Goal: Communication & Community: Connect with others

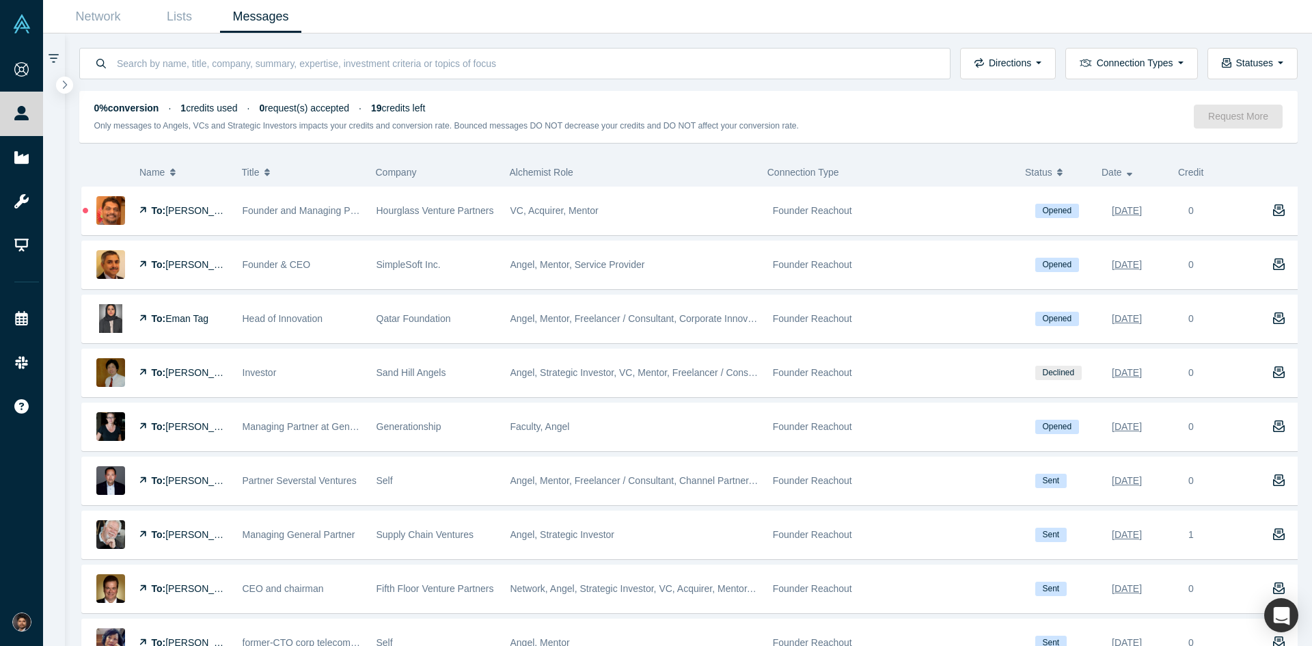
click at [365, 224] on div "Founder and Managing Partner - Hourglass Venture Partners" at bounding box center [302, 210] width 134 height 47
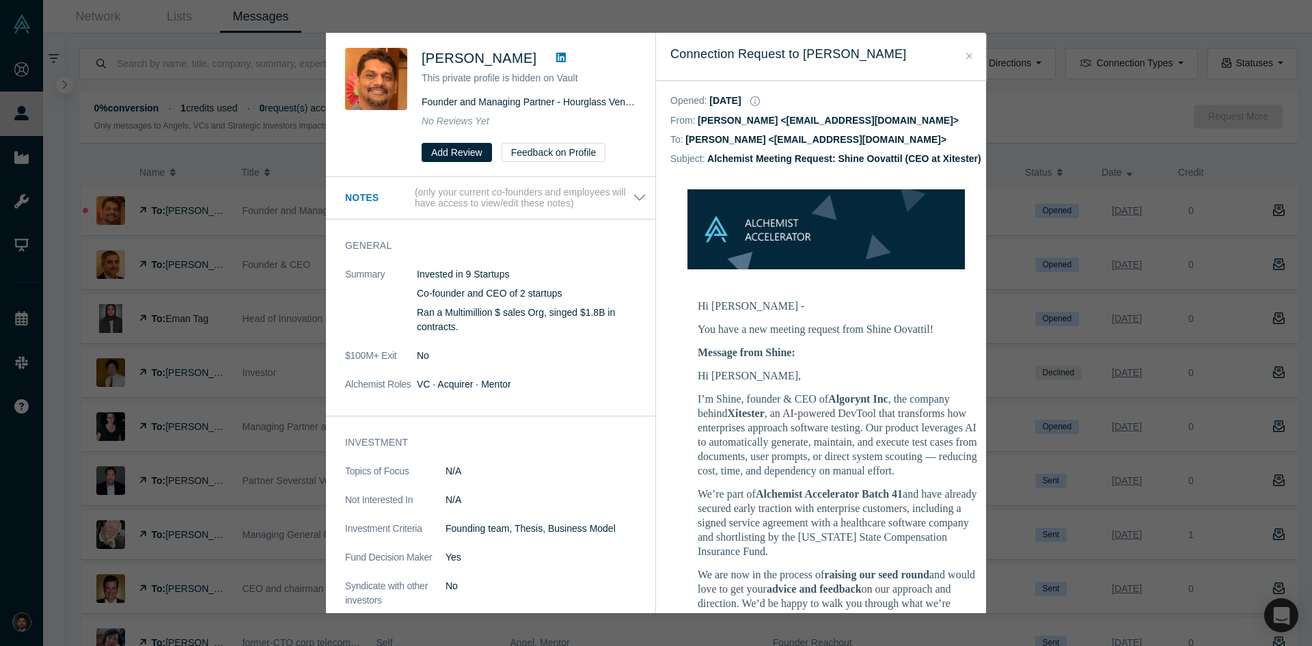
click at [967, 59] on icon "Close" at bounding box center [969, 56] width 6 height 10
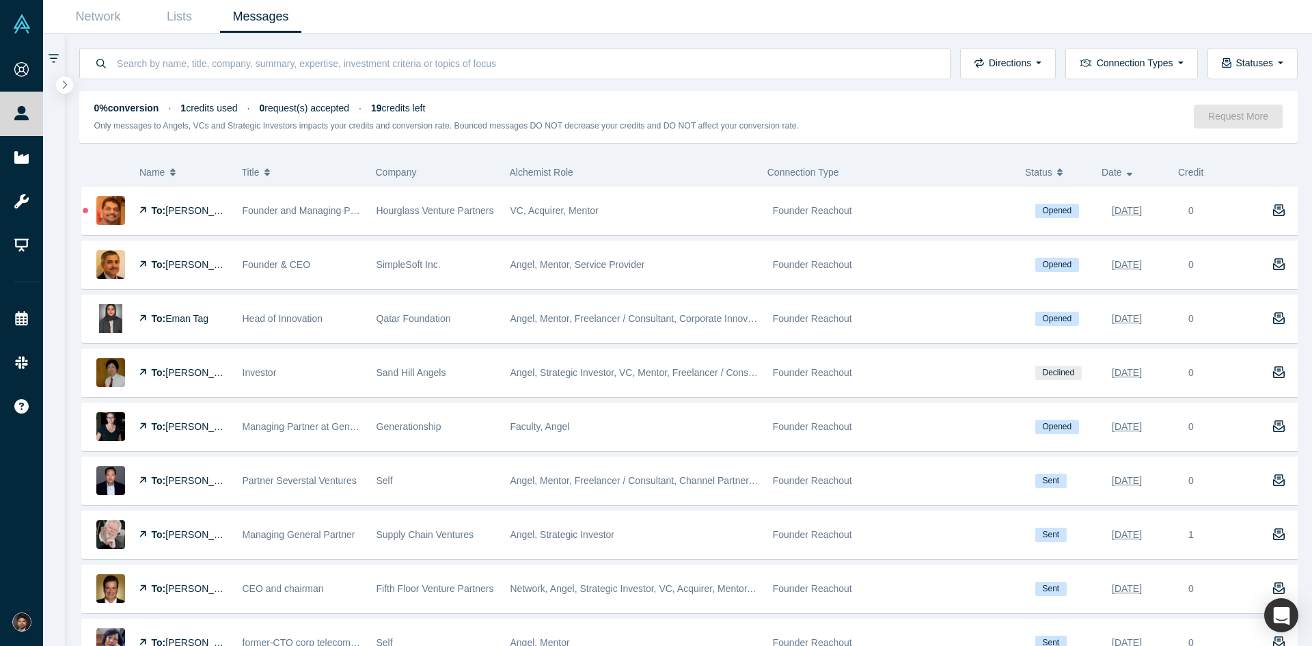
click at [967, 59] on icon "Close" at bounding box center [969, 56] width 6 height 10
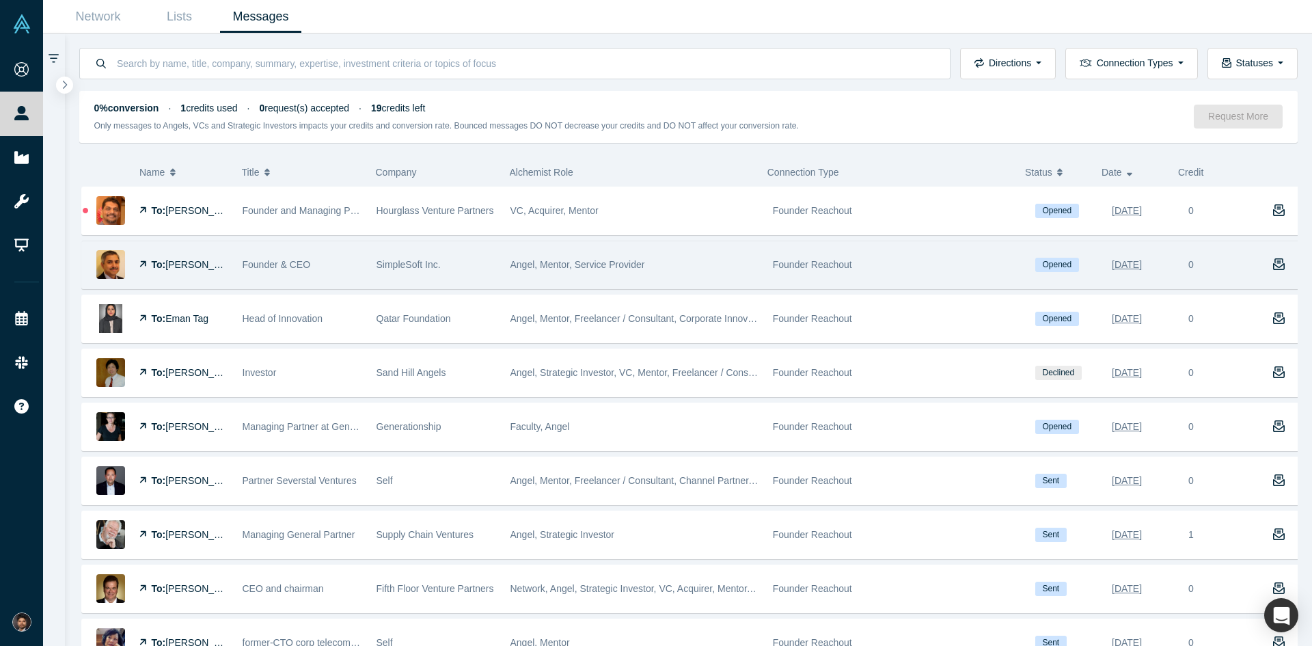
click at [455, 262] on div "SimpleSoft Inc." at bounding box center [436, 264] width 120 height 47
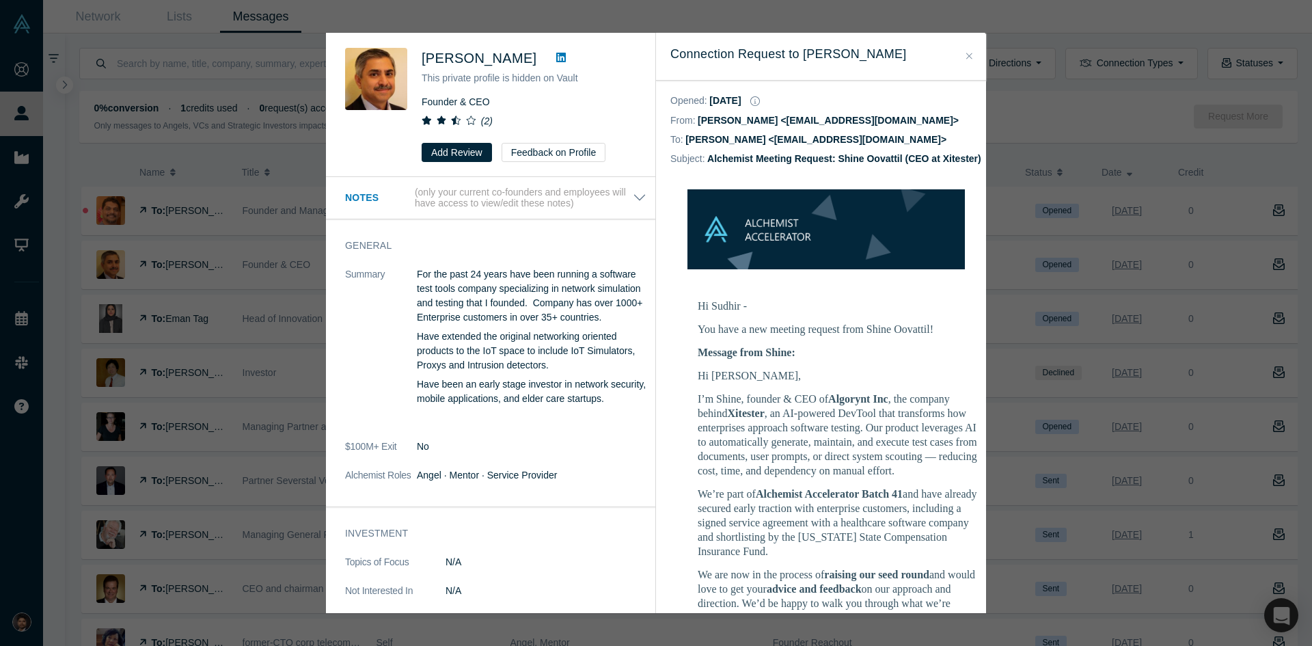
click at [967, 51] on icon "Close" at bounding box center [969, 56] width 6 height 10
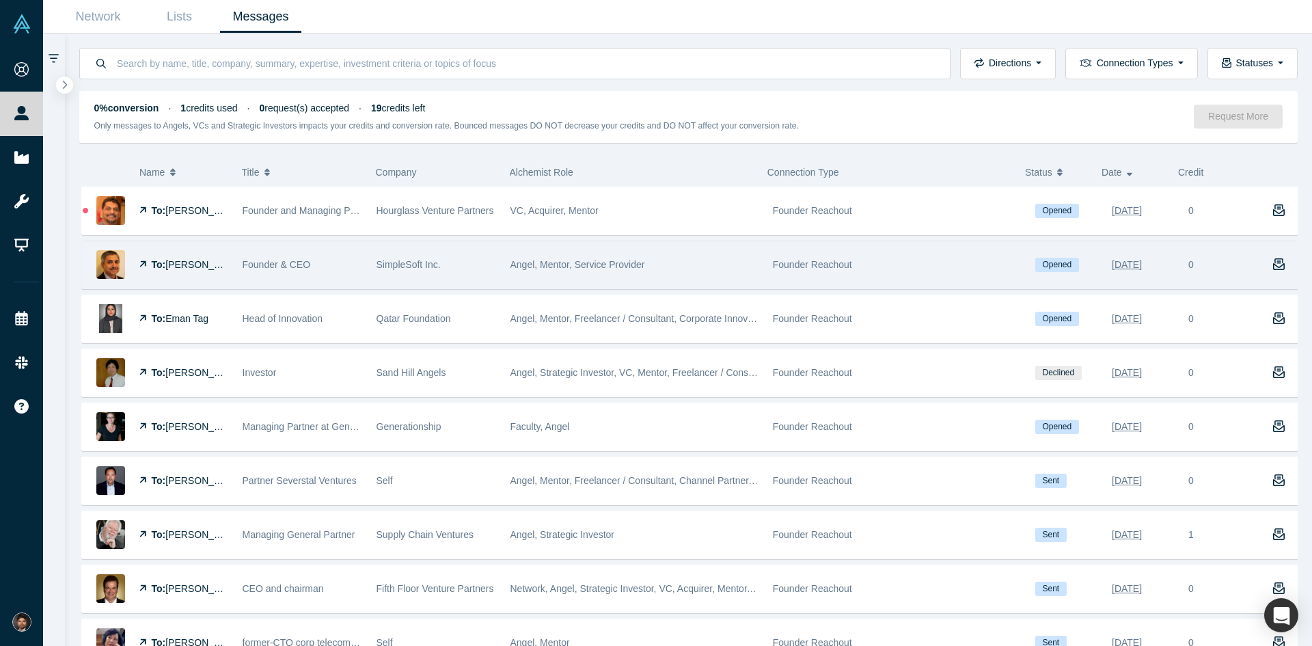
click at [214, 268] on span "[PERSON_NAME]" at bounding box center [204, 264] width 79 height 11
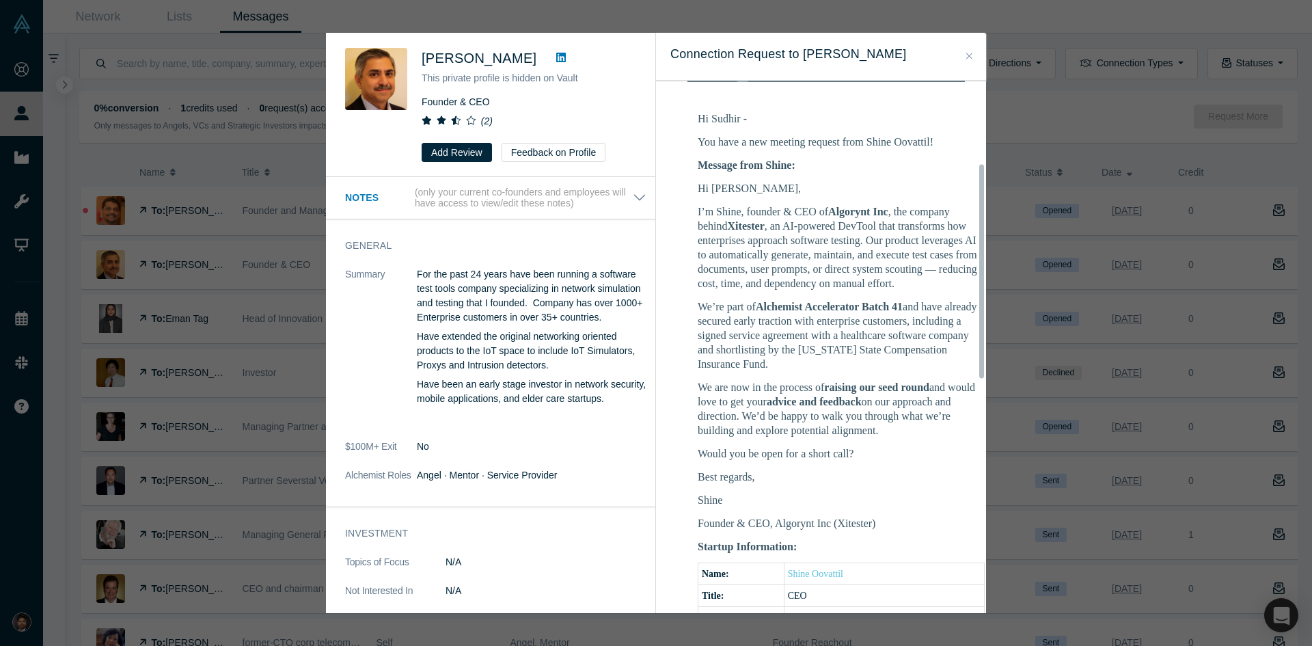
scroll to position [205, 0]
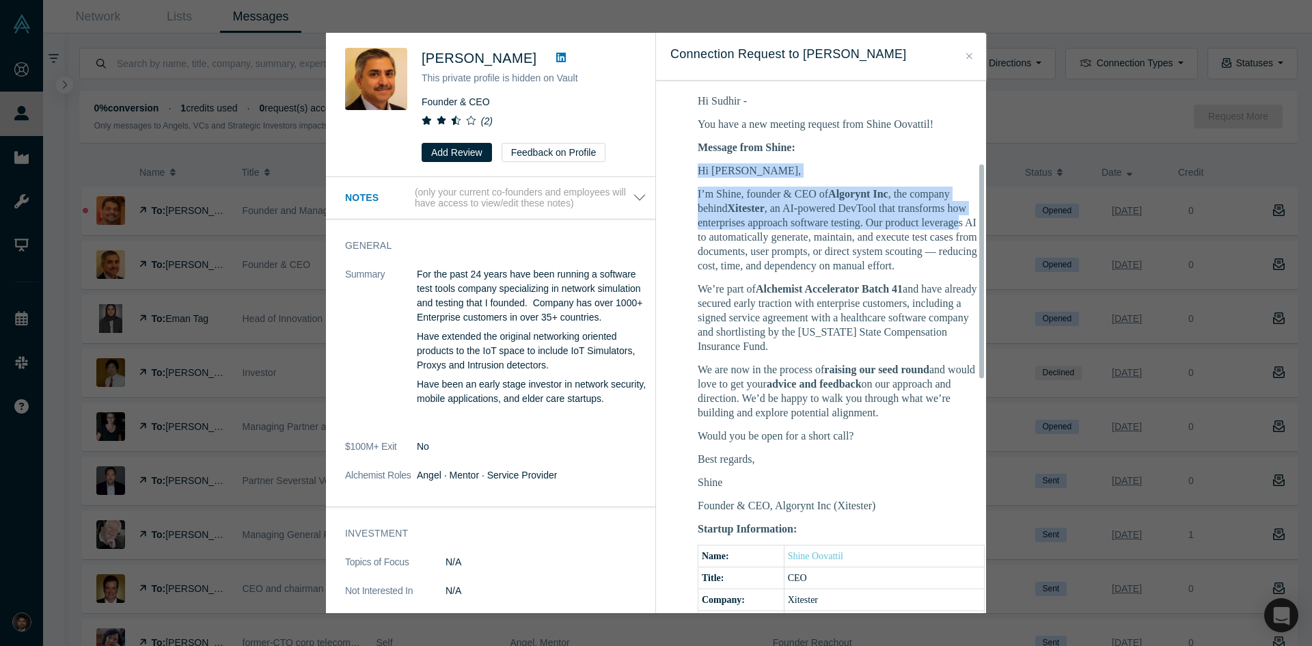
drag, startPoint x: 695, startPoint y: 182, endPoint x: 740, endPoint y: 249, distance: 80.3
click at [740, 249] on td "Hi Sudhir - You have a new meeting request from Shine Oovattil! Message from Sh…" at bounding box center [841, 487] width 342 height 805
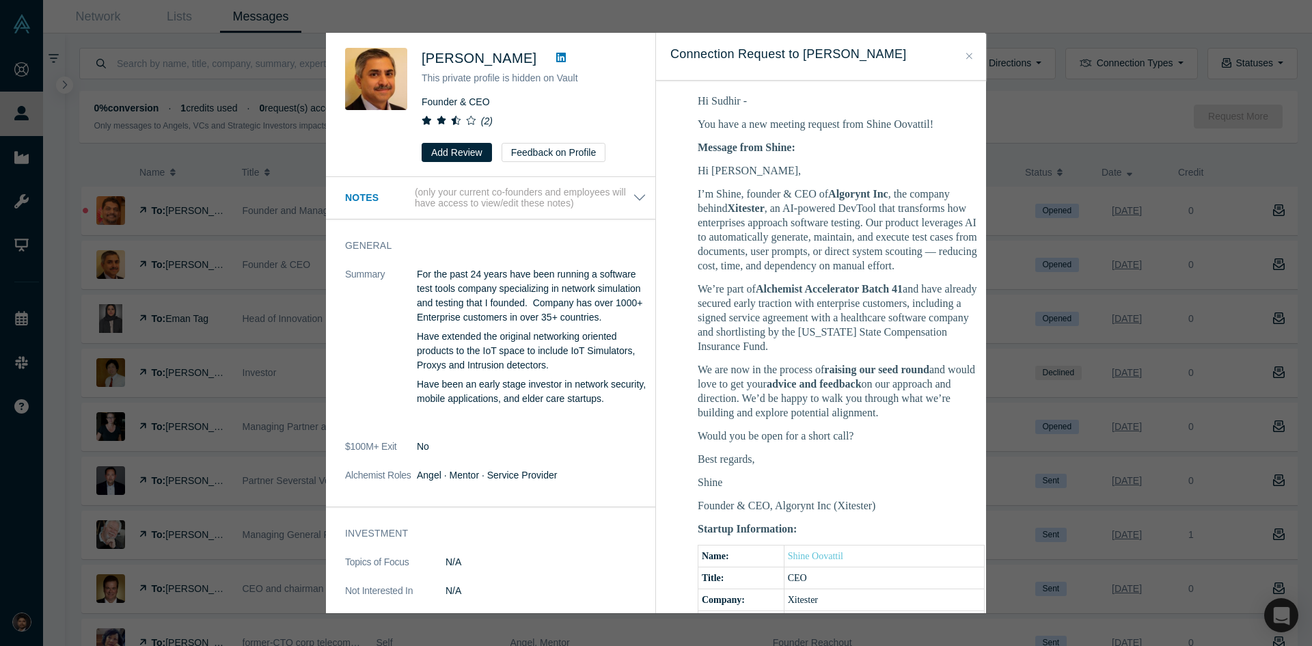
click at [771, 353] on p "We’re part of Alchemist Accelerator Batch 41 and have already secured early tra…" at bounding box center [841, 317] width 287 height 72
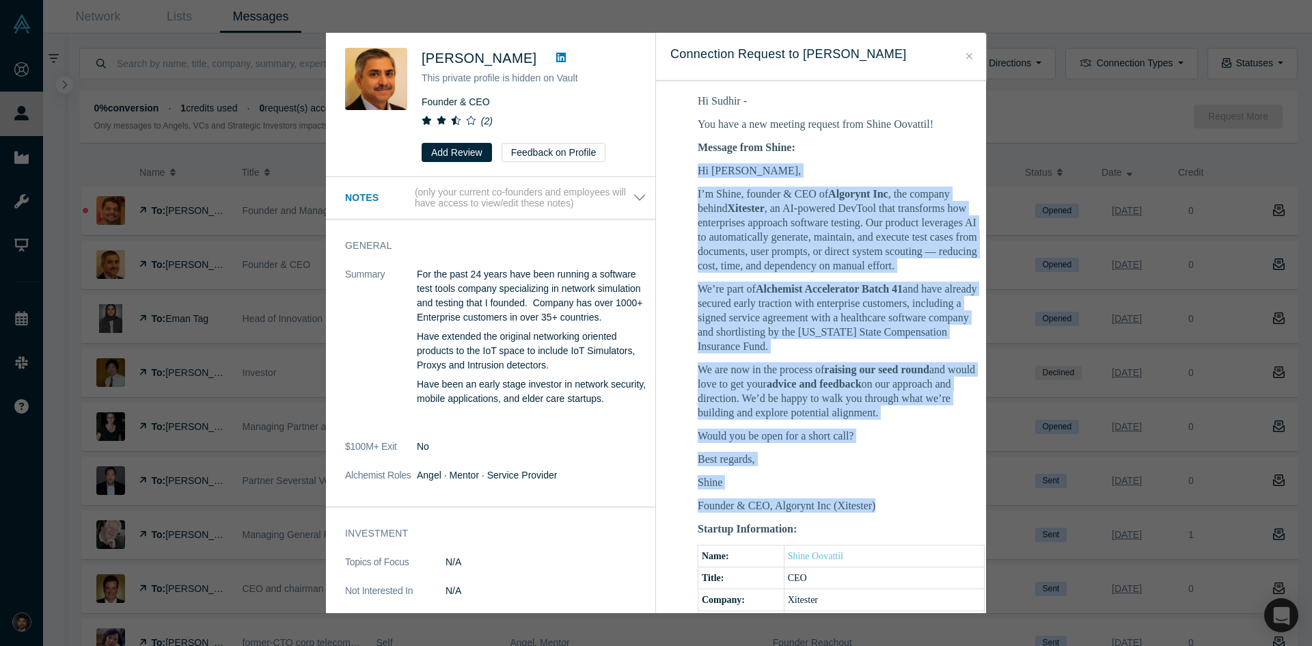
drag, startPoint x: 700, startPoint y: 177, endPoint x: 887, endPoint y: 549, distance: 416.1
click at [887, 512] on div "Hi [PERSON_NAME], I’m Shine, founder & CEO of Algorynt Inc , the company behind…" at bounding box center [841, 337] width 287 height 349
copy div "Hi [PERSON_NAME], I’m Shine, founder & CEO of Algorynt Inc , the company behind…"
click at [802, 389] on p "We are now in the process of raising our seed round and would love to get your …" at bounding box center [841, 390] width 287 height 57
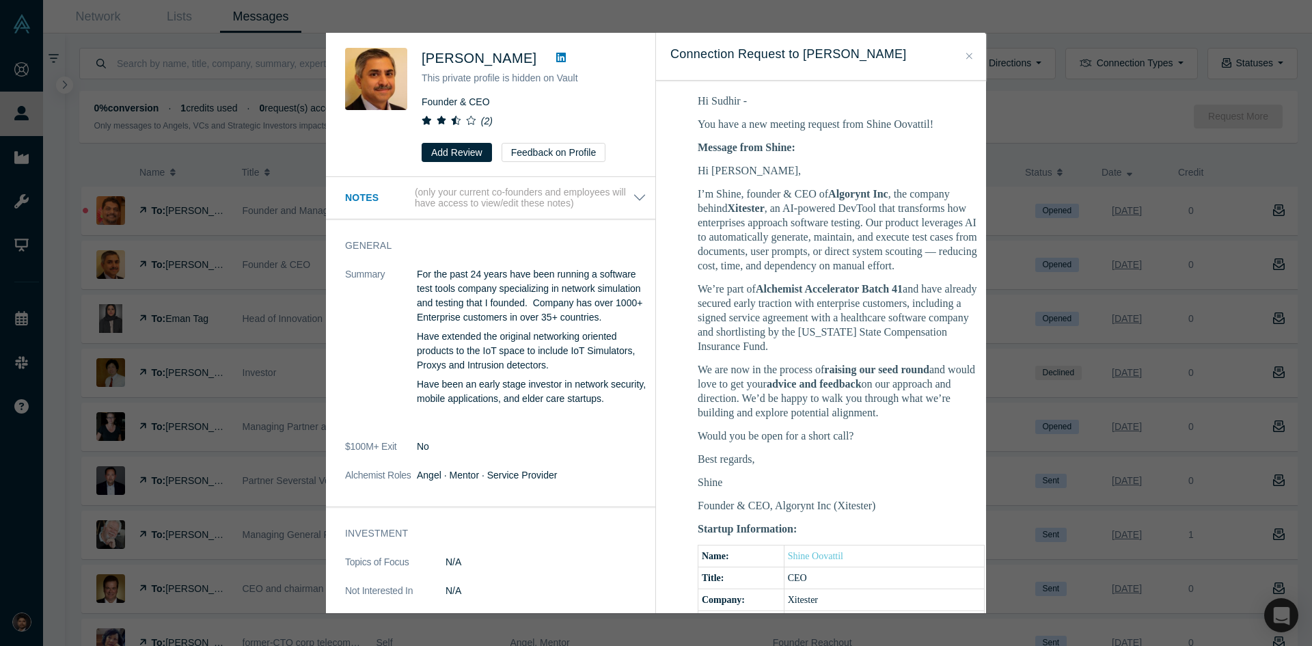
click at [967, 56] on icon "Close" at bounding box center [969, 56] width 6 height 10
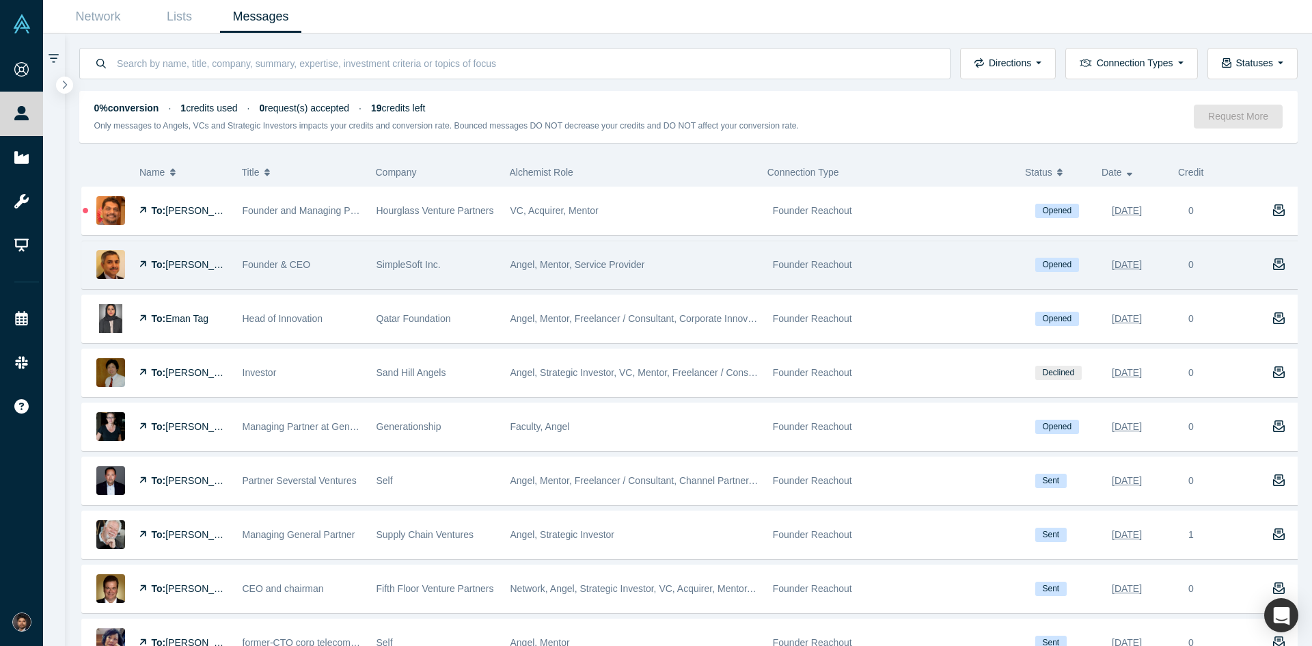
click at [218, 270] on span "[PERSON_NAME]" at bounding box center [204, 264] width 79 height 11
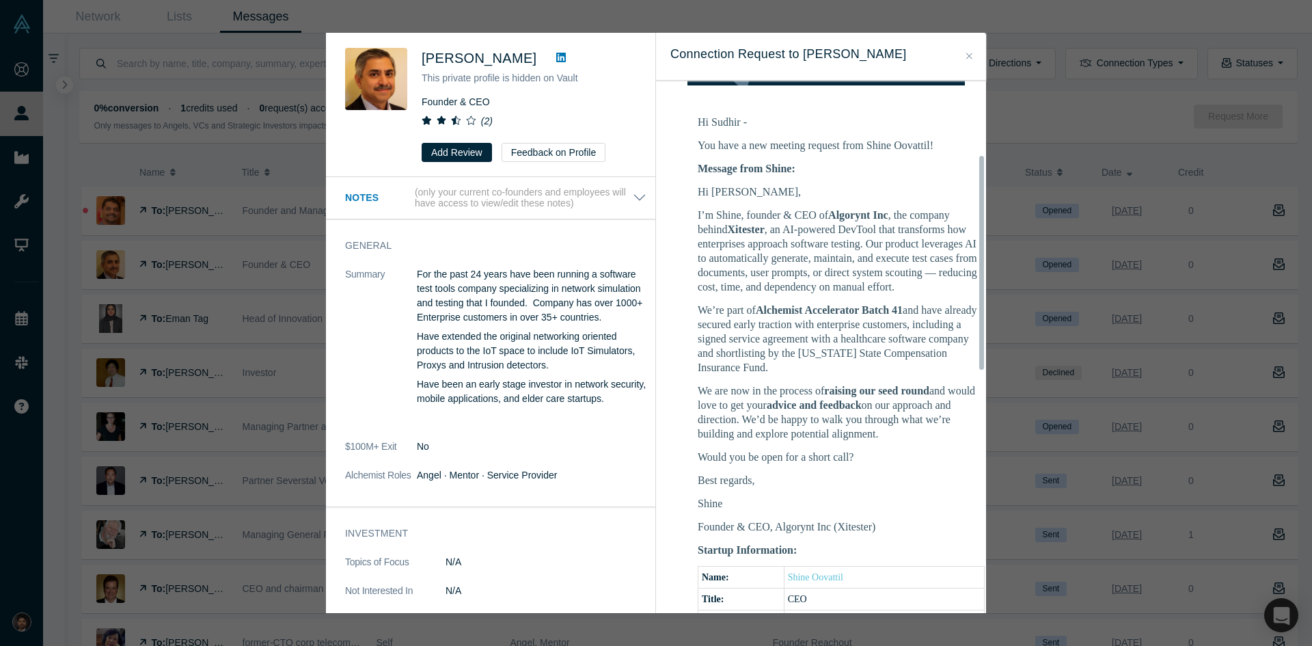
scroll to position [205, 0]
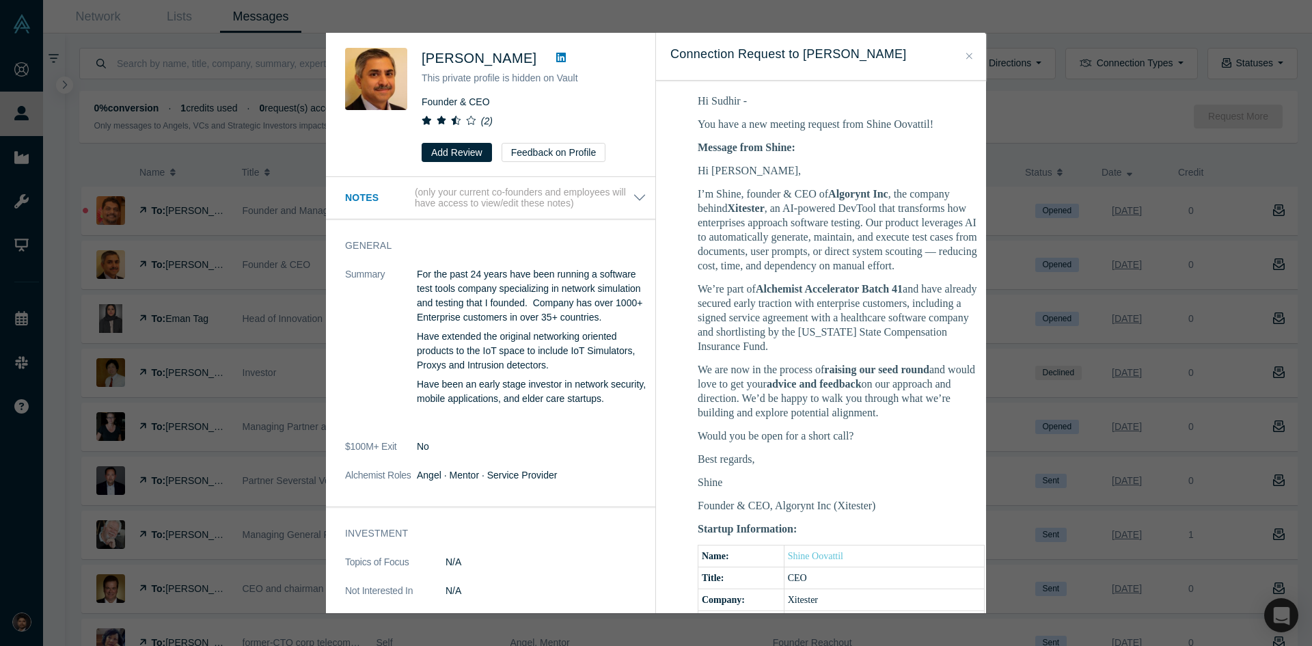
click at [966, 60] on icon "Close" at bounding box center [969, 56] width 6 height 10
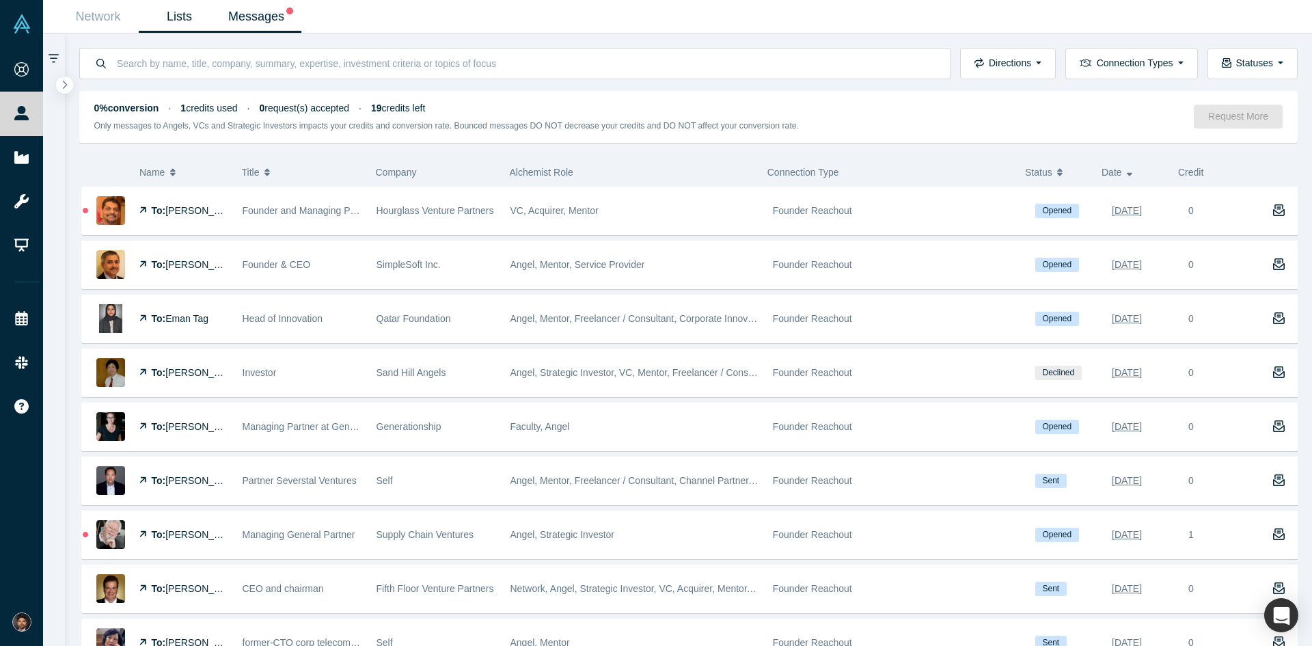
click at [188, 20] on link "Lists" at bounding box center [179, 17] width 81 height 32
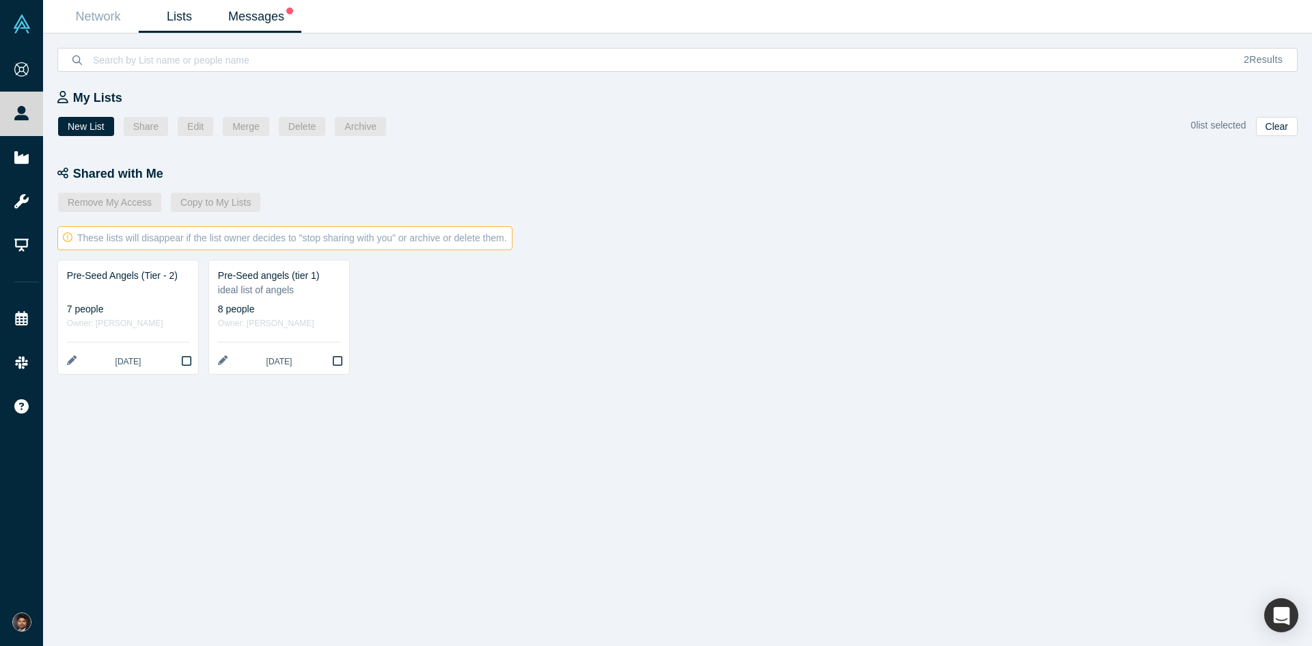
click at [262, 20] on link "Messages" at bounding box center [260, 17] width 81 height 32
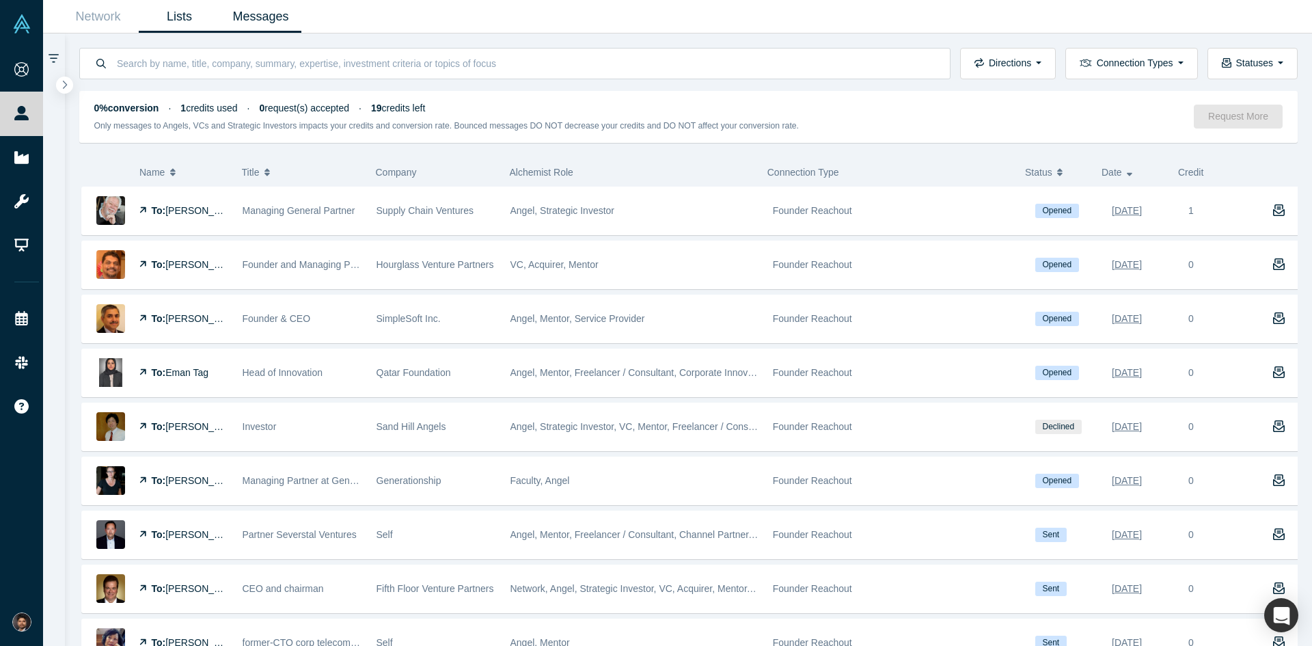
click at [173, 21] on link "Lists" at bounding box center [179, 17] width 81 height 32
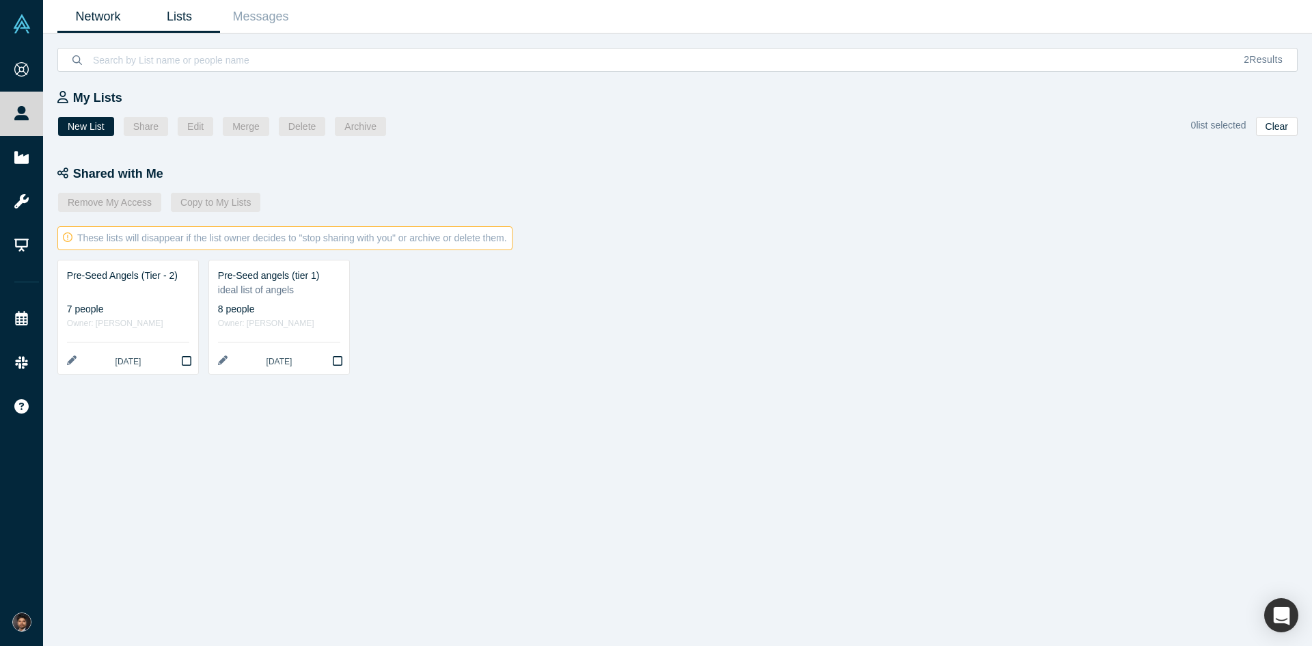
click at [91, 16] on link "Network" at bounding box center [97, 17] width 81 height 32
